Goal: Information Seeking & Learning: Learn about a topic

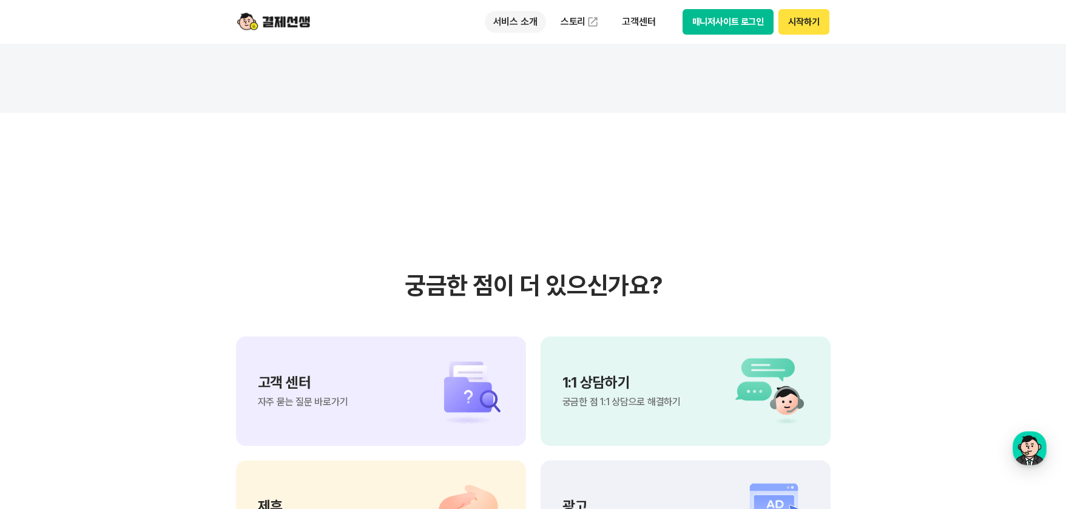
scroll to position [9948, 0]
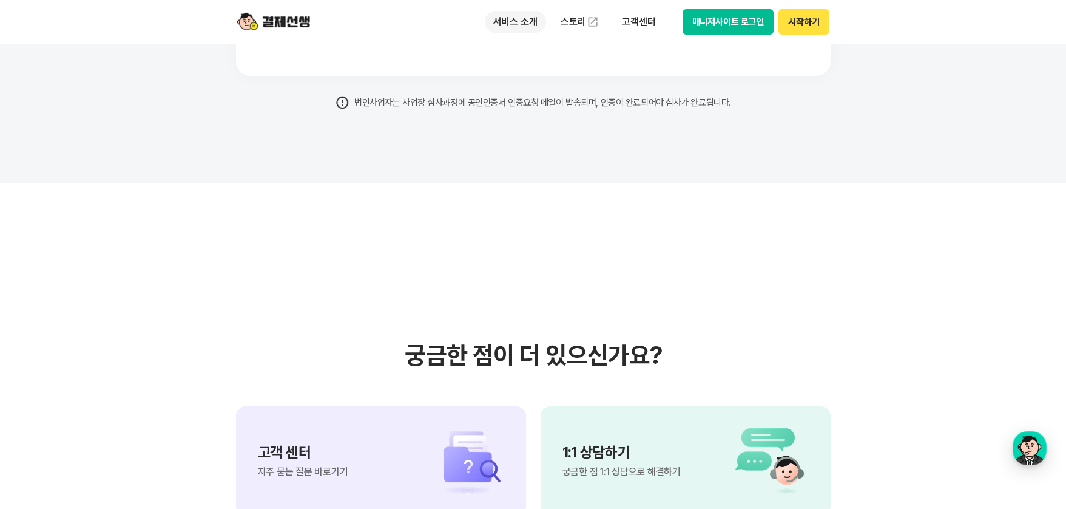
click at [502, 21] on p "서비스 소개" at bounding box center [515, 22] width 61 height 22
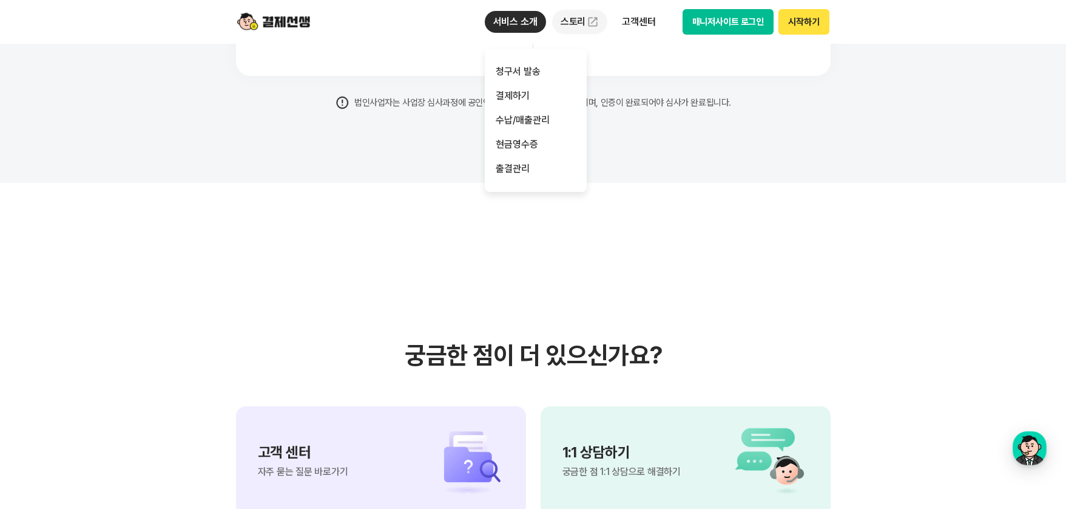
click at [578, 22] on link "스토리" at bounding box center [580, 22] width 56 height 24
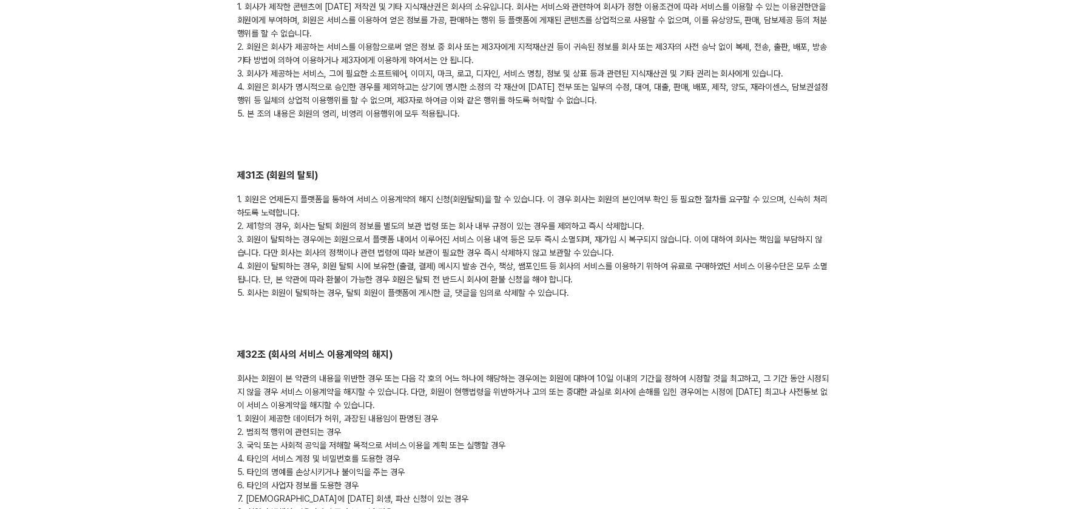
scroll to position [5512, 0]
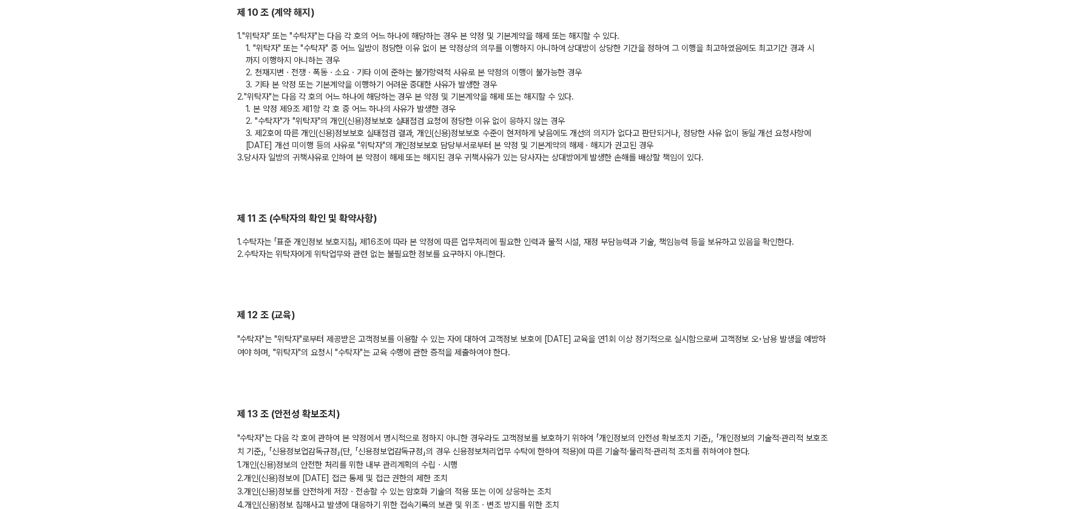
scroll to position [1760, 0]
